Goal: Task Accomplishment & Management: Manage account settings

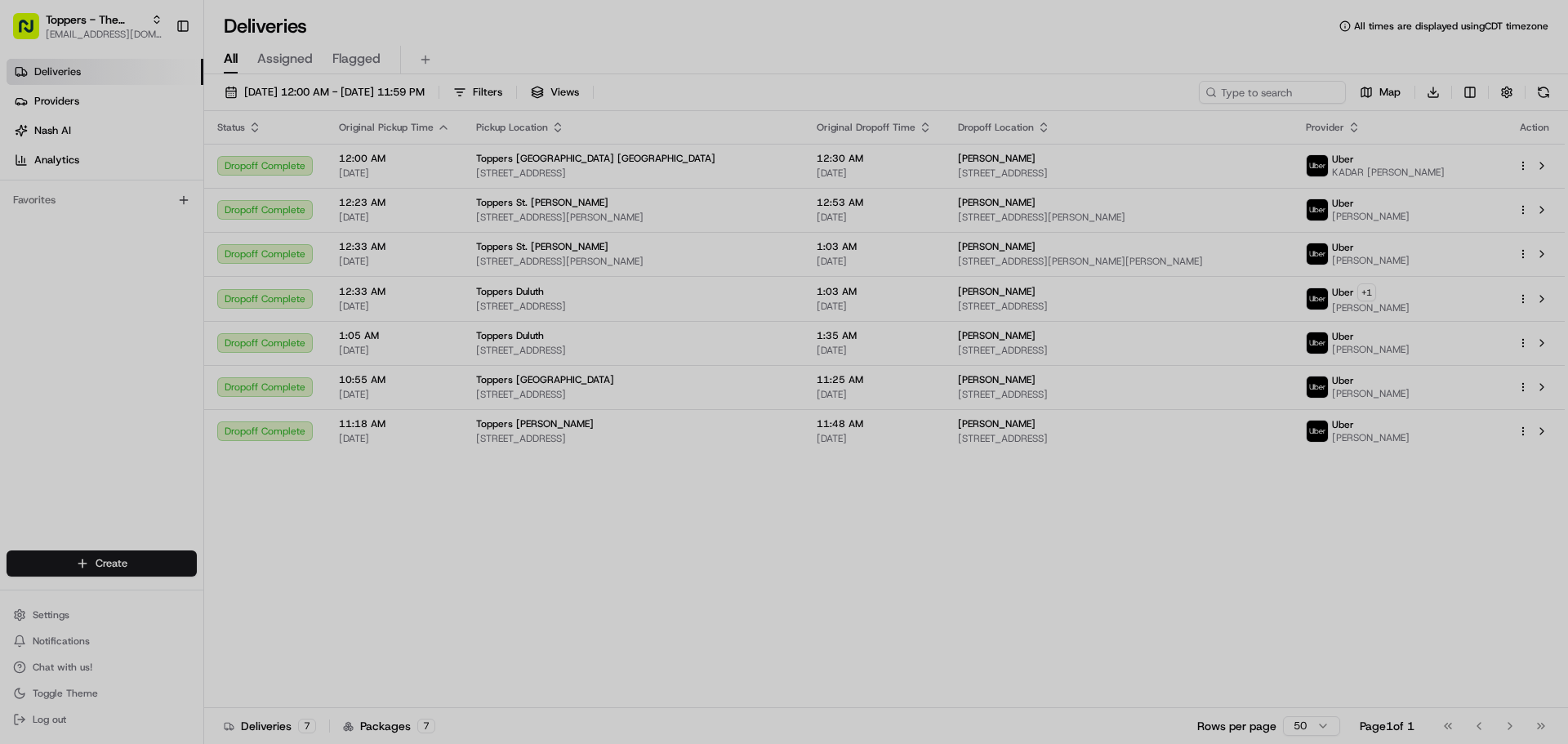
click at [55, 610] on div at bounding box center [784, 372] width 1568 height 744
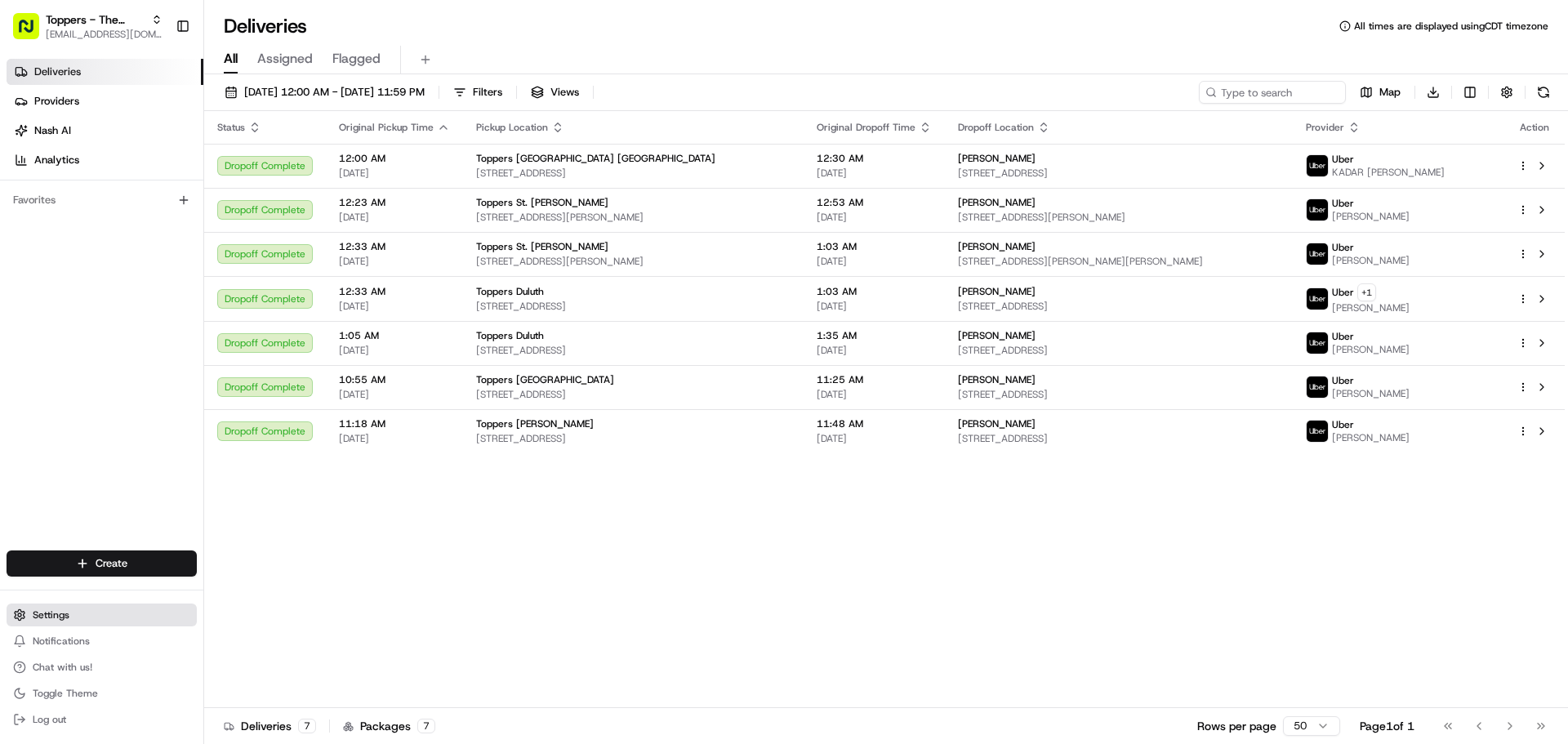
click at [38, 614] on span "Settings" at bounding box center [52, 614] width 37 height 13
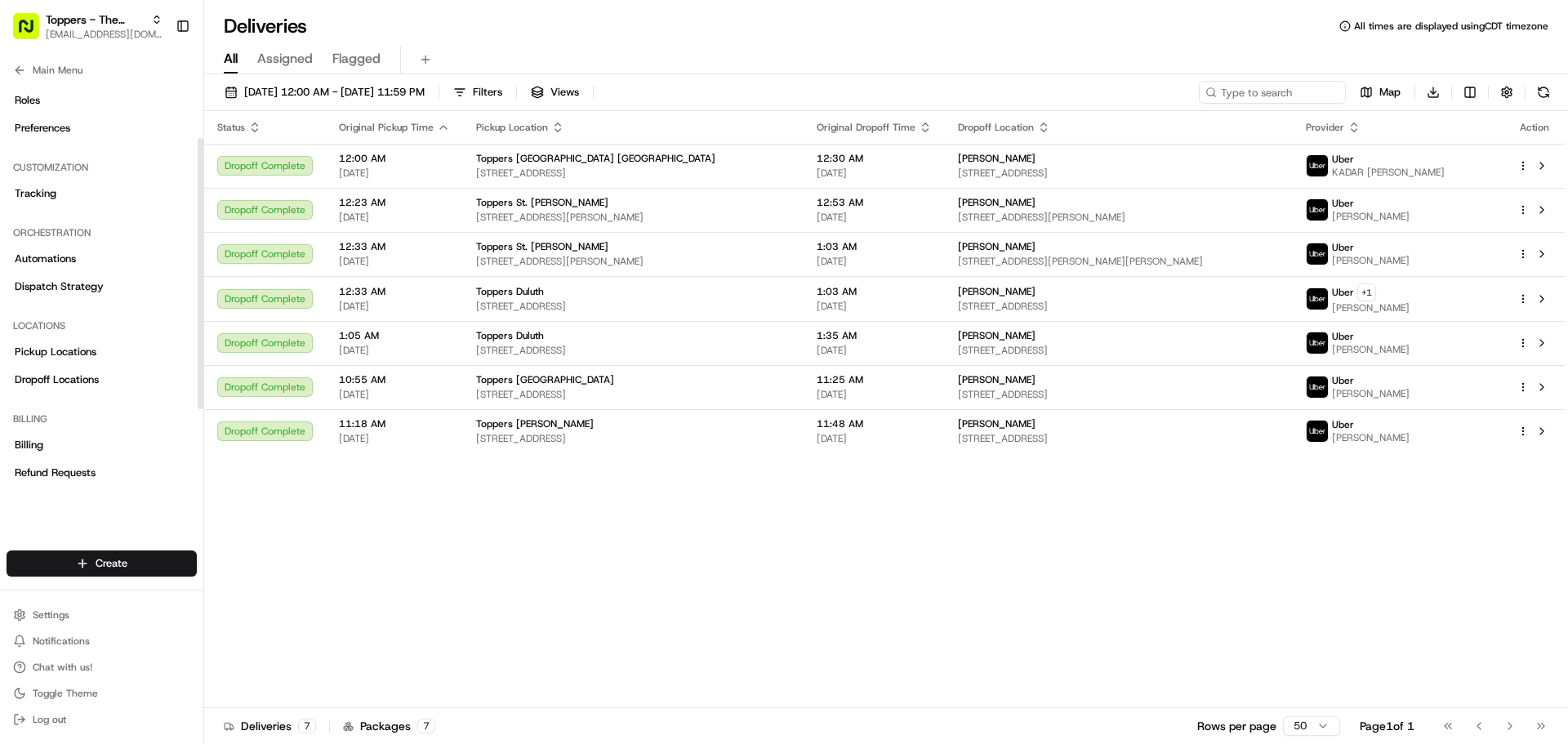
scroll to position [164, 0]
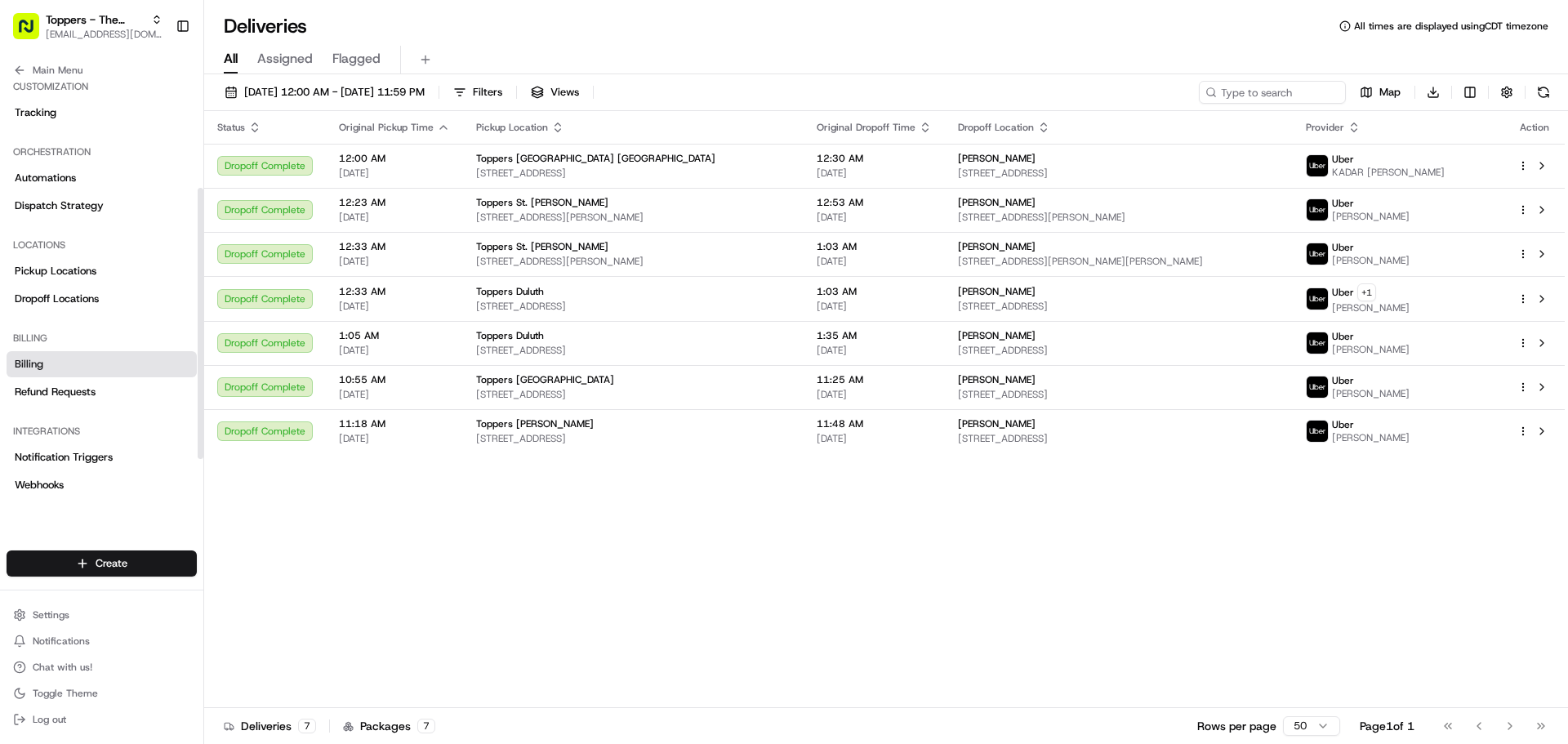
click at [47, 360] on link "Billing" at bounding box center [102, 364] width 191 height 26
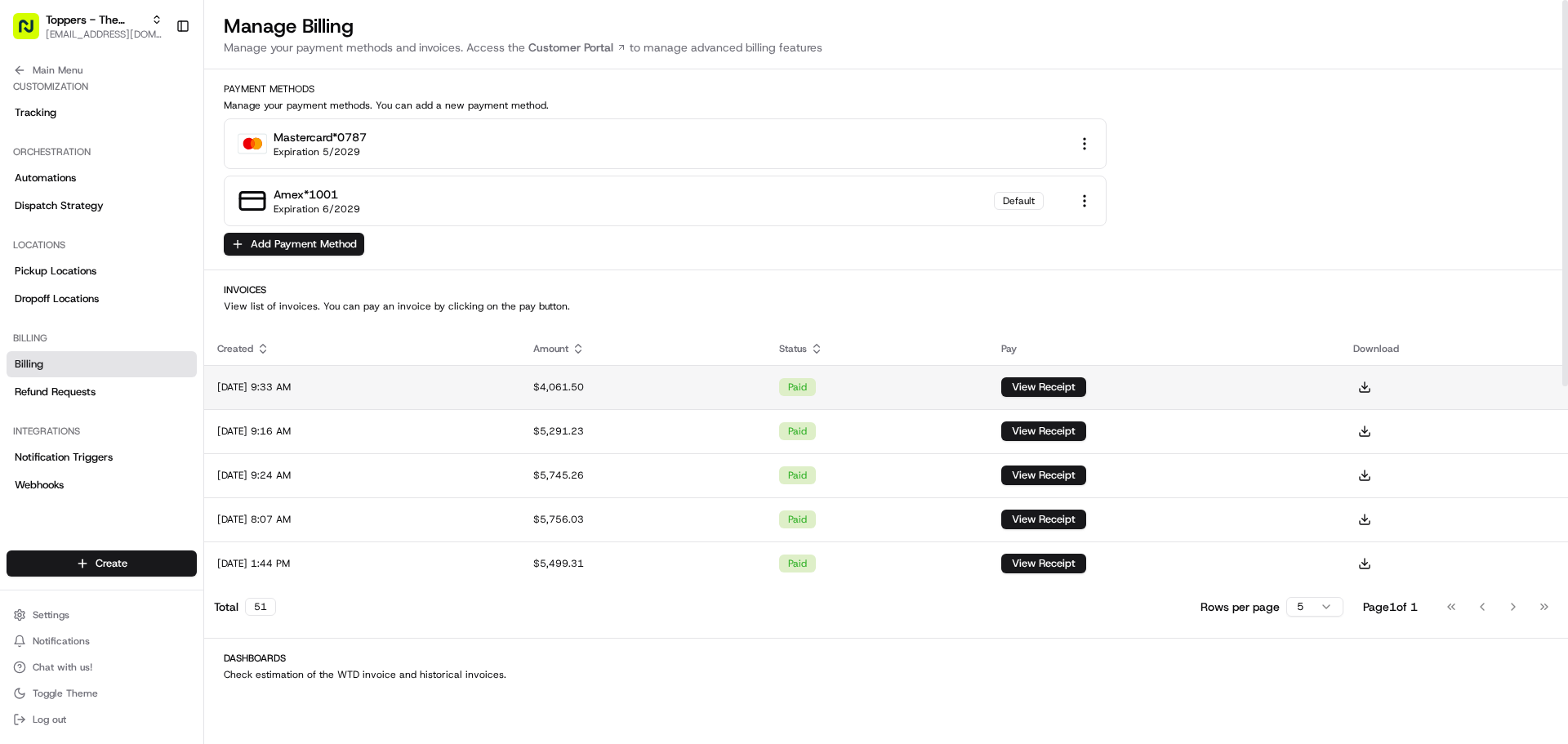
click at [637, 384] on div "$4,061.50" at bounding box center [643, 387] width 220 height 13
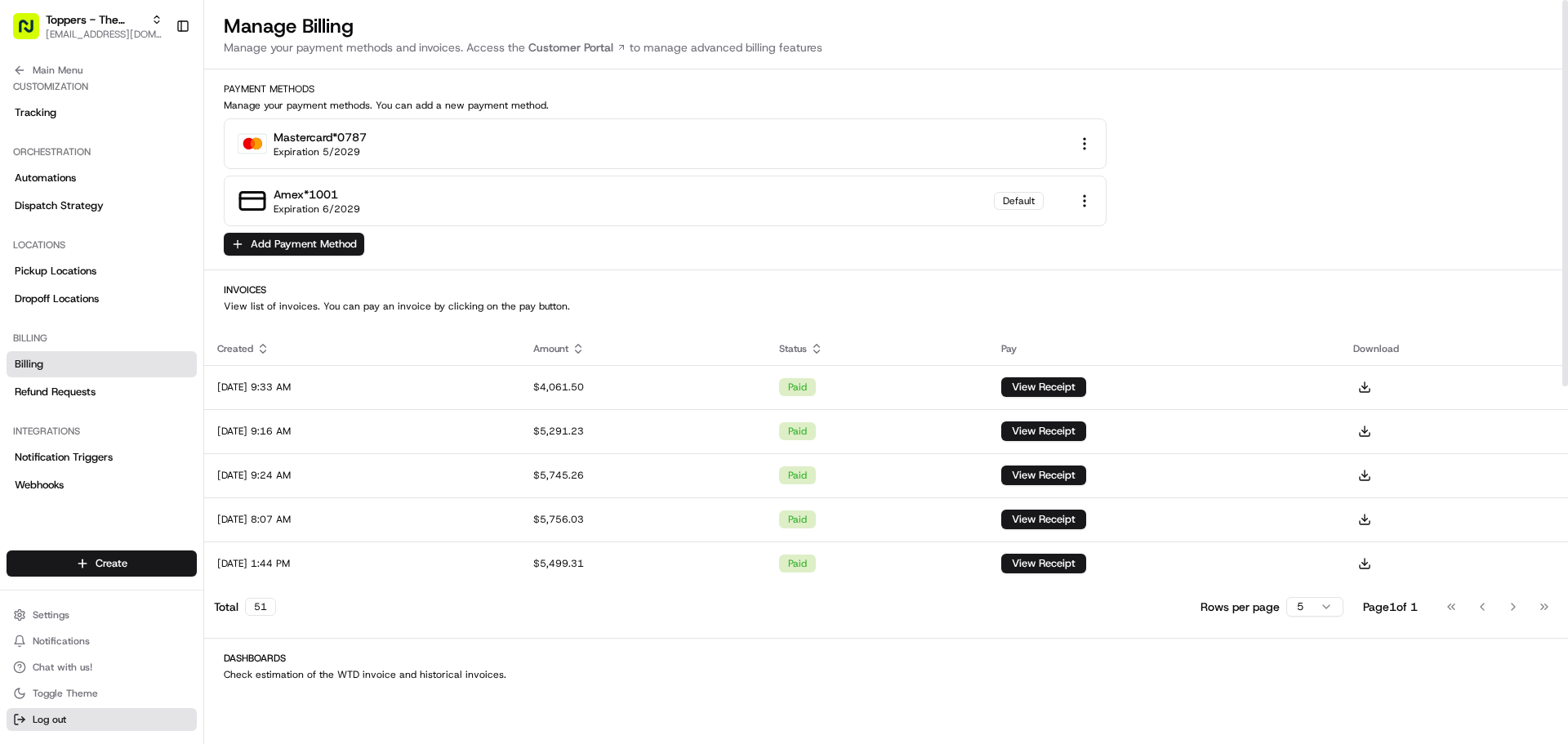
click at [54, 719] on span "Log out" at bounding box center [50, 720] width 33 height 13
